Goal: Task Accomplishment & Management: Manage account settings

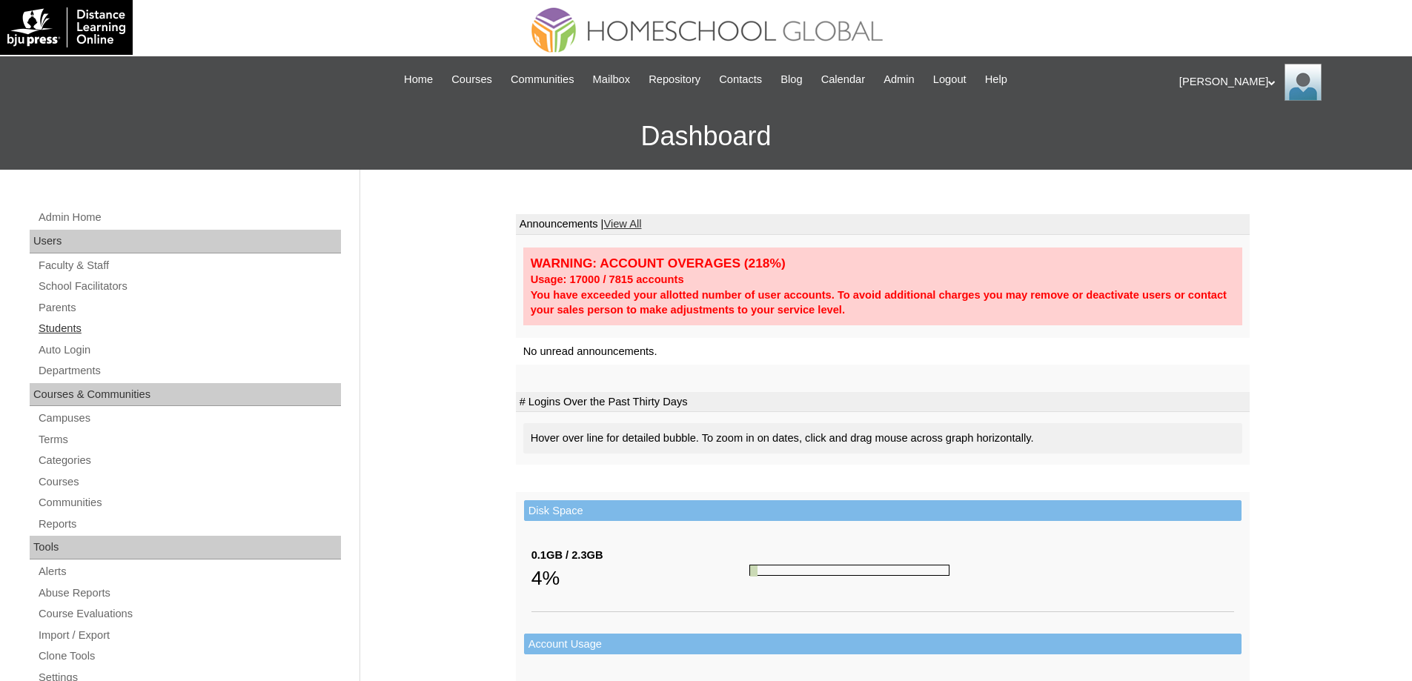
click at [103, 334] on link "Students" at bounding box center [189, 329] width 304 height 19
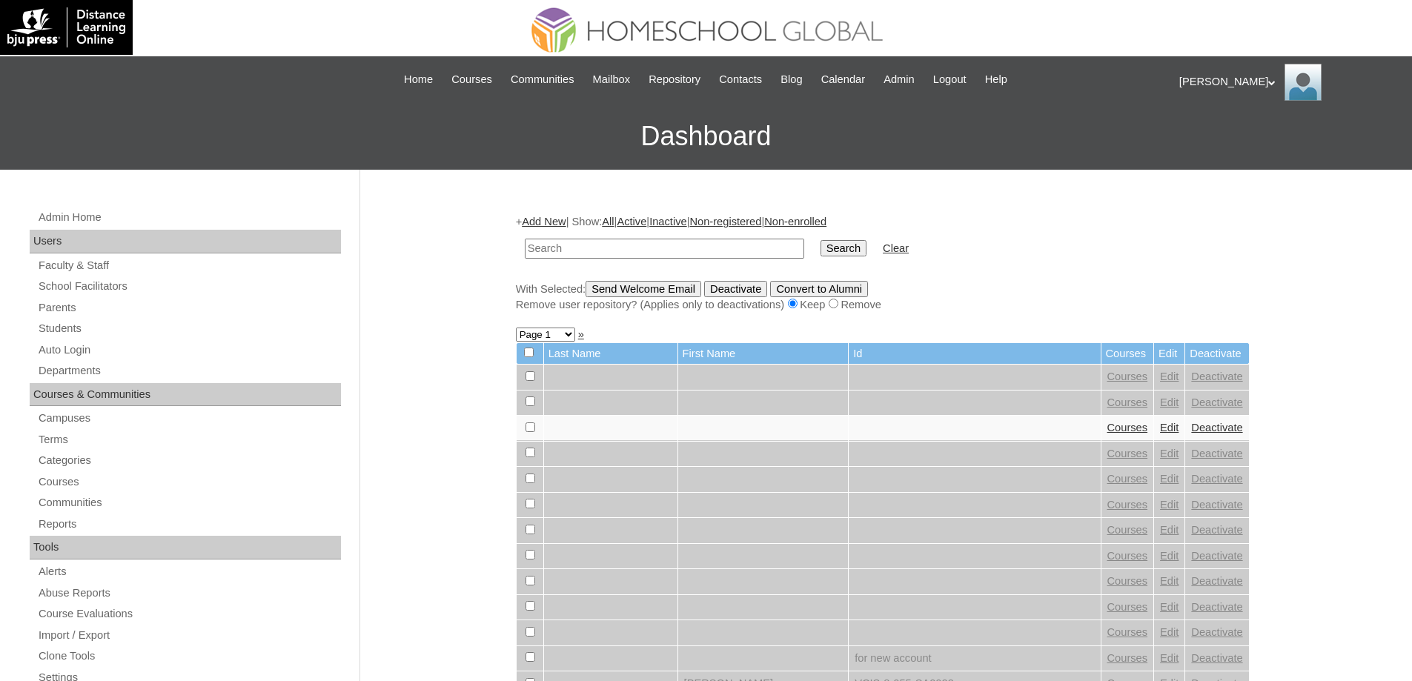
drag, startPoint x: 653, startPoint y: 252, endPoint x: 837, endPoint y: 264, distance: 184.3
click at [655, 252] on input "text" at bounding box center [665, 249] width 280 height 20
type input "MHS00330-TECHPH2025"
click at [859, 260] on td "Search" at bounding box center [843, 248] width 61 height 35
click at [859, 256] on input "Search" at bounding box center [844, 248] width 46 height 16
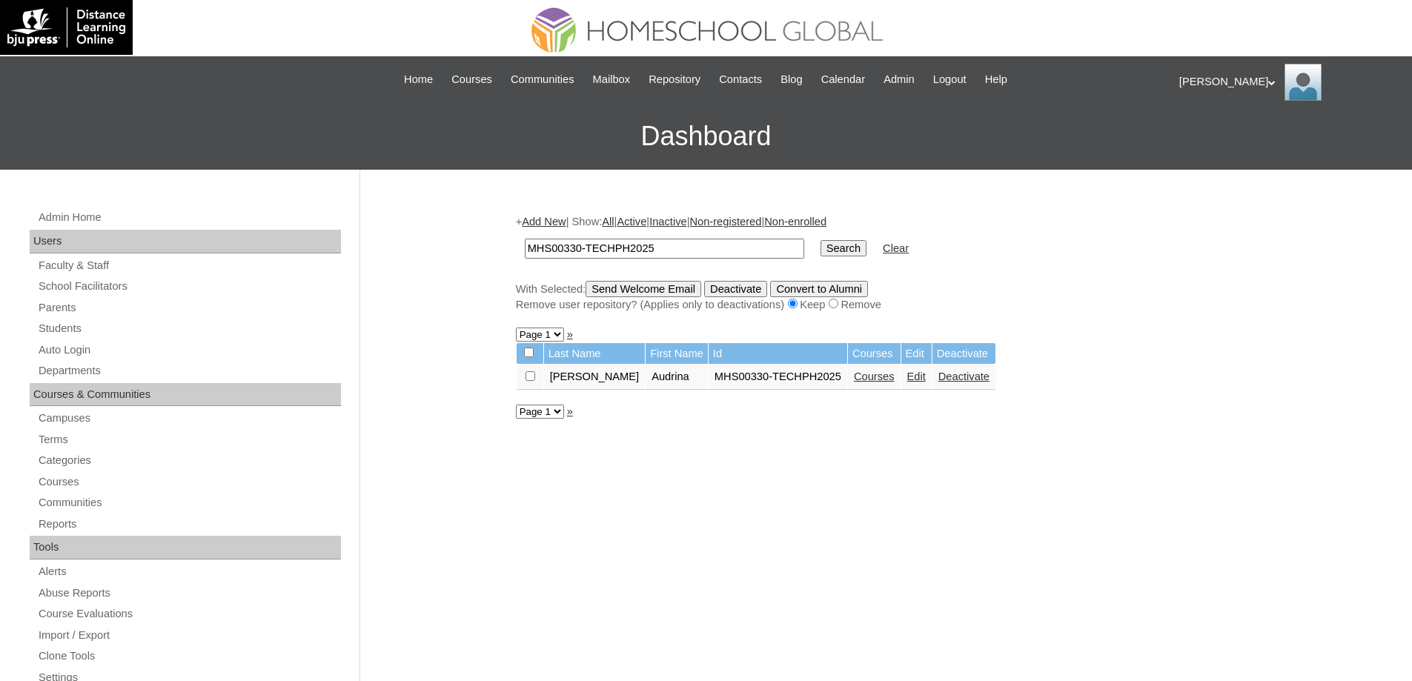
click at [908, 379] on link "Edit" at bounding box center [917, 377] width 19 height 12
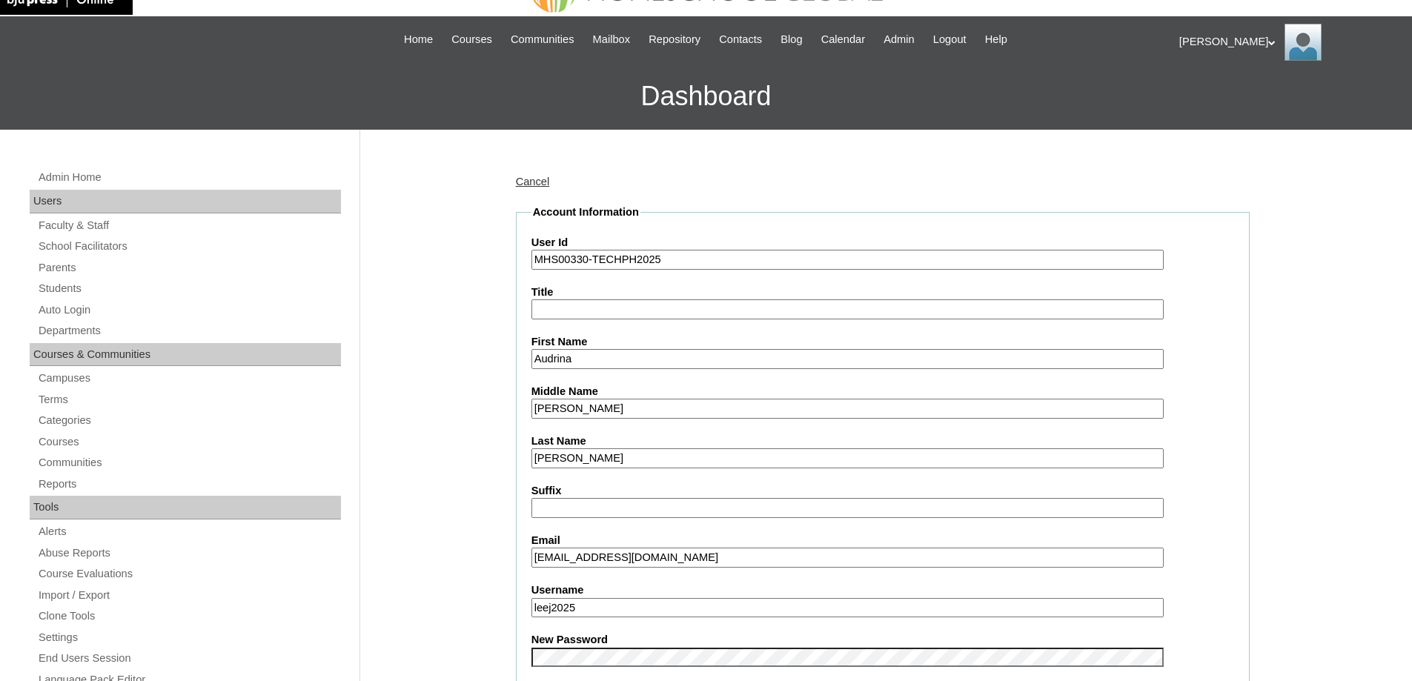
scroll to position [222, 0]
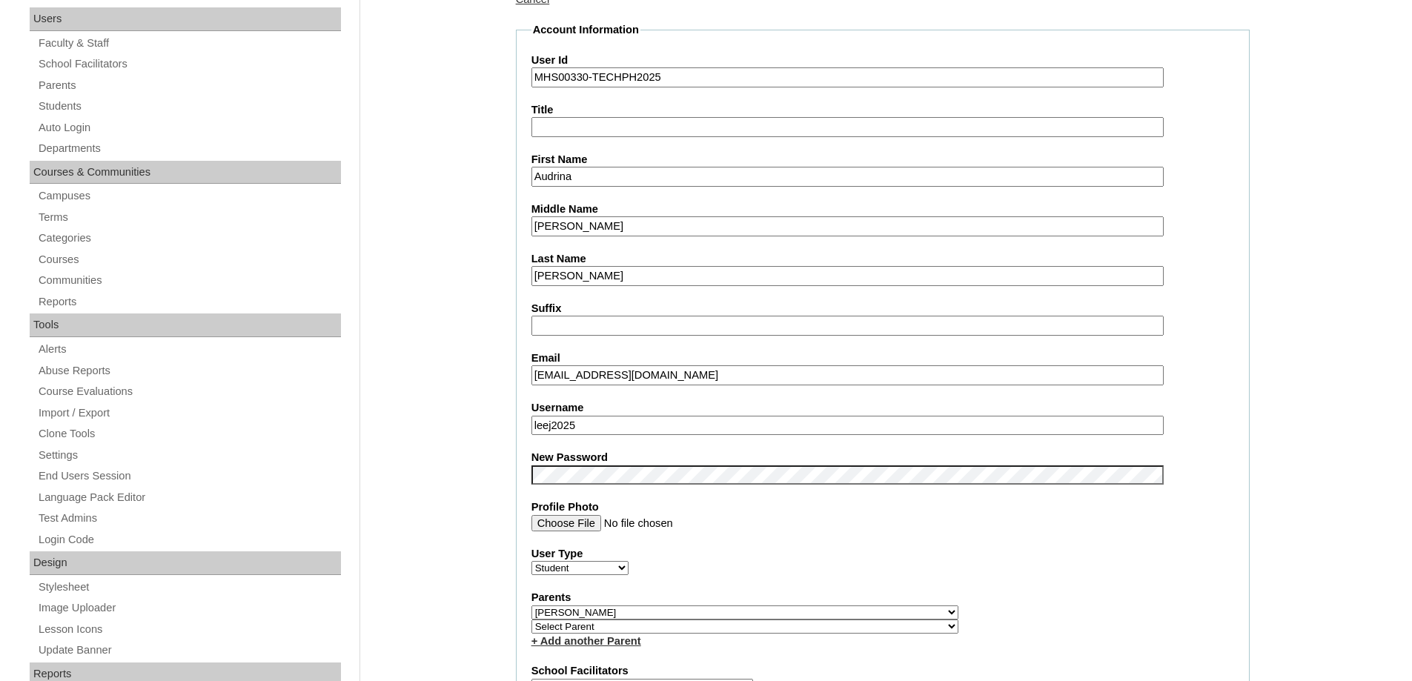
drag, startPoint x: 618, startPoint y: 423, endPoint x: 363, endPoint y: 370, distance: 260.4
paste input "audrinalee"
type input "audrinalee"
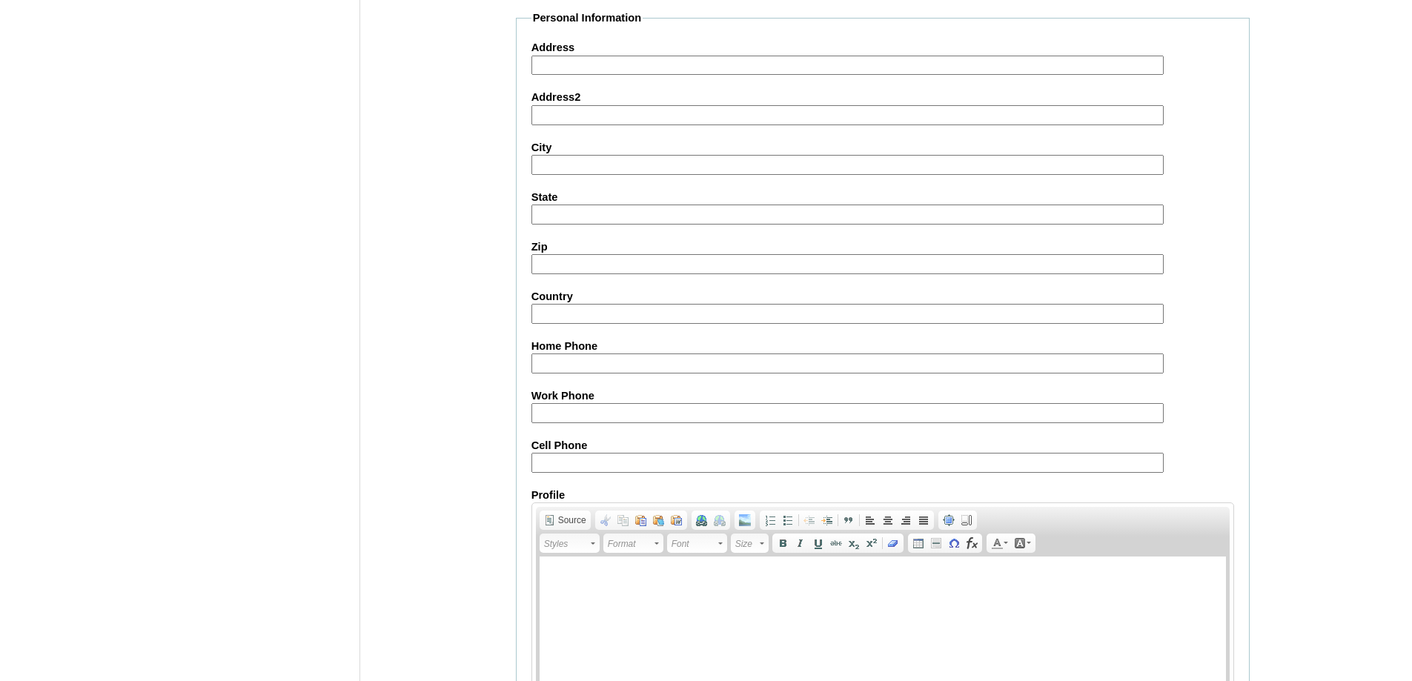
scroll to position [1578, 0]
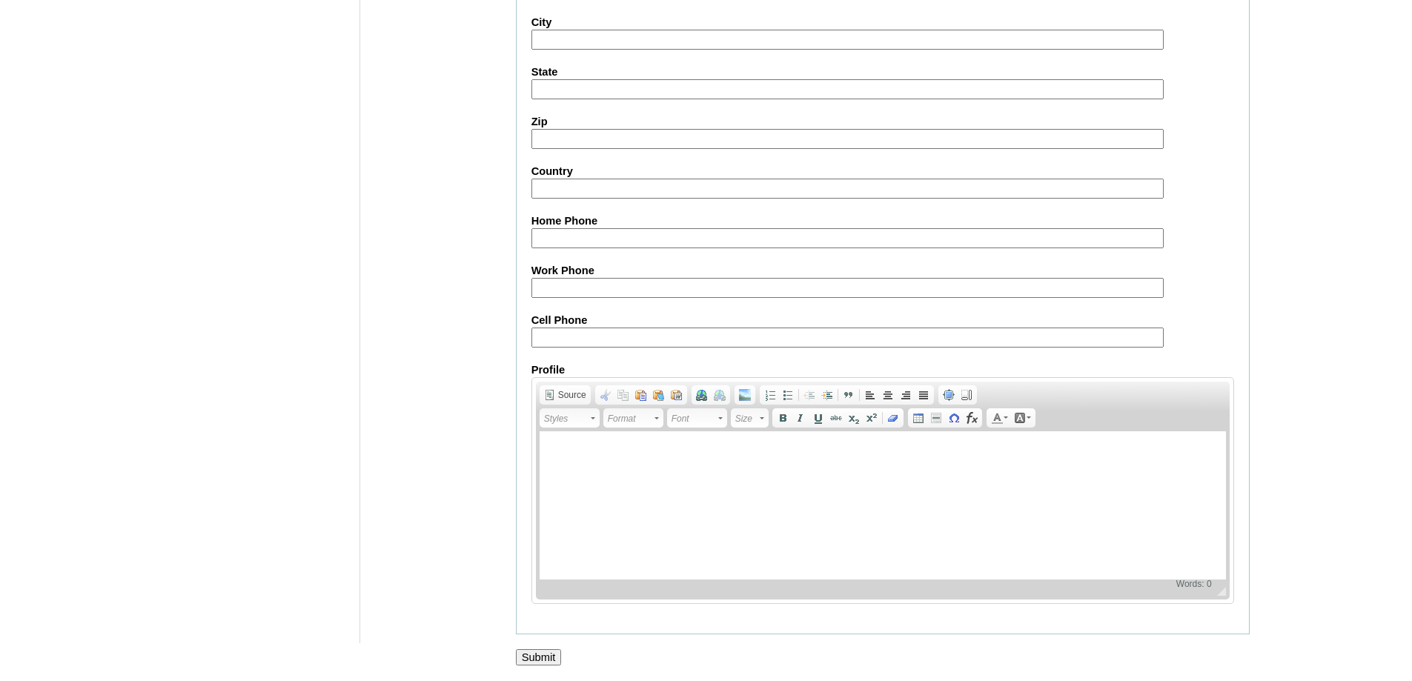
click at [533, 654] on input "Submit" at bounding box center [539, 658] width 46 height 16
